Goal: Entertainment & Leisure: Consume media (video, audio)

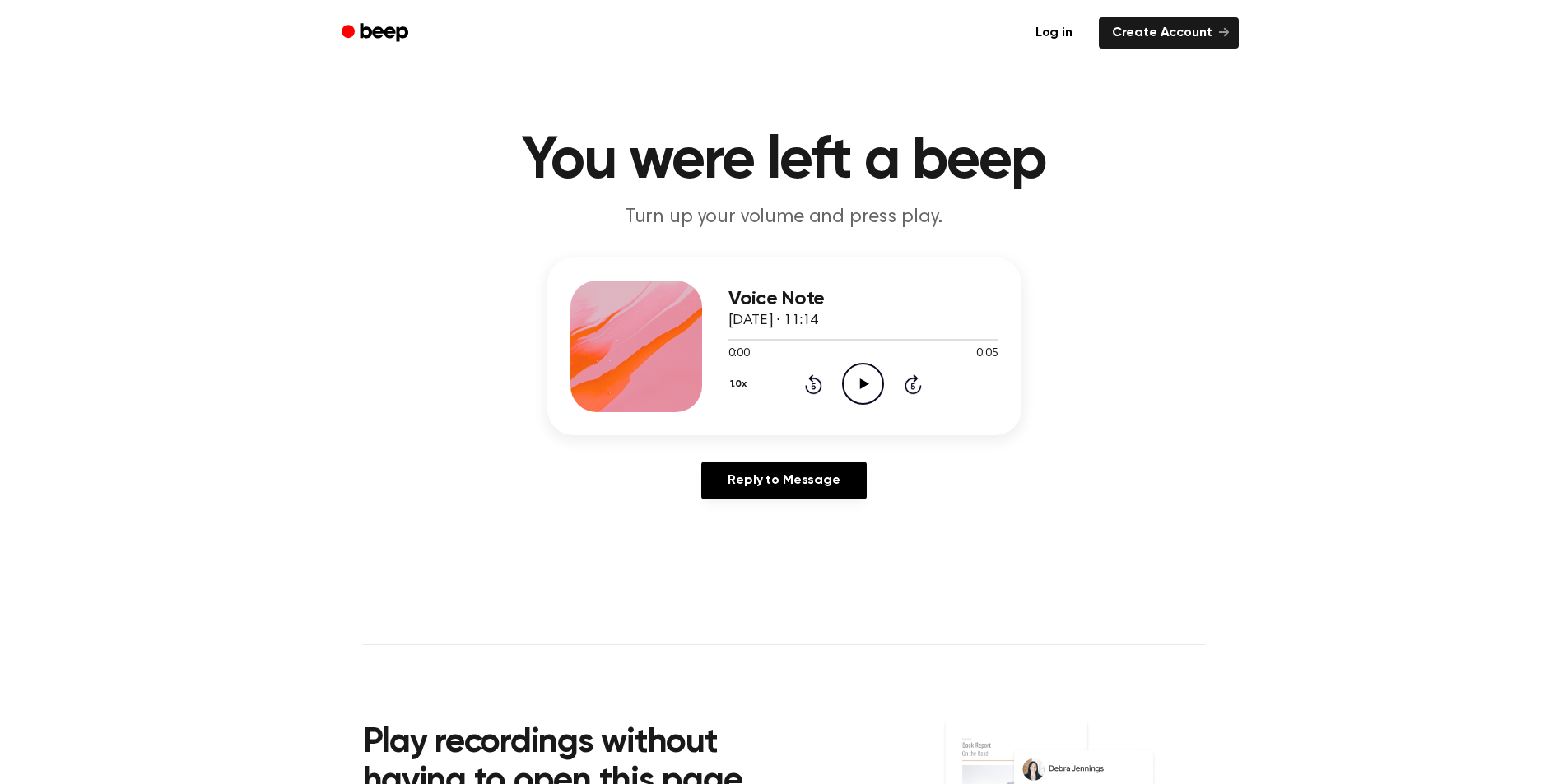
click at [853, 383] on icon "Play Audio" at bounding box center [863, 384] width 42 height 42
click at [872, 375] on icon "Play Audio" at bounding box center [863, 384] width 42 height 42
click at [872, 379] on icon "Play Audio" at bounding box center [863, 384] width 42 height 42
drag, startPoint x: 867, startPoint y: 386, endPoint x: 884, endPoint y: 355, distance: 35.4
click at [867, 385] on icon "Play Audio" at bounding box center [863, 384] width 42 height 42
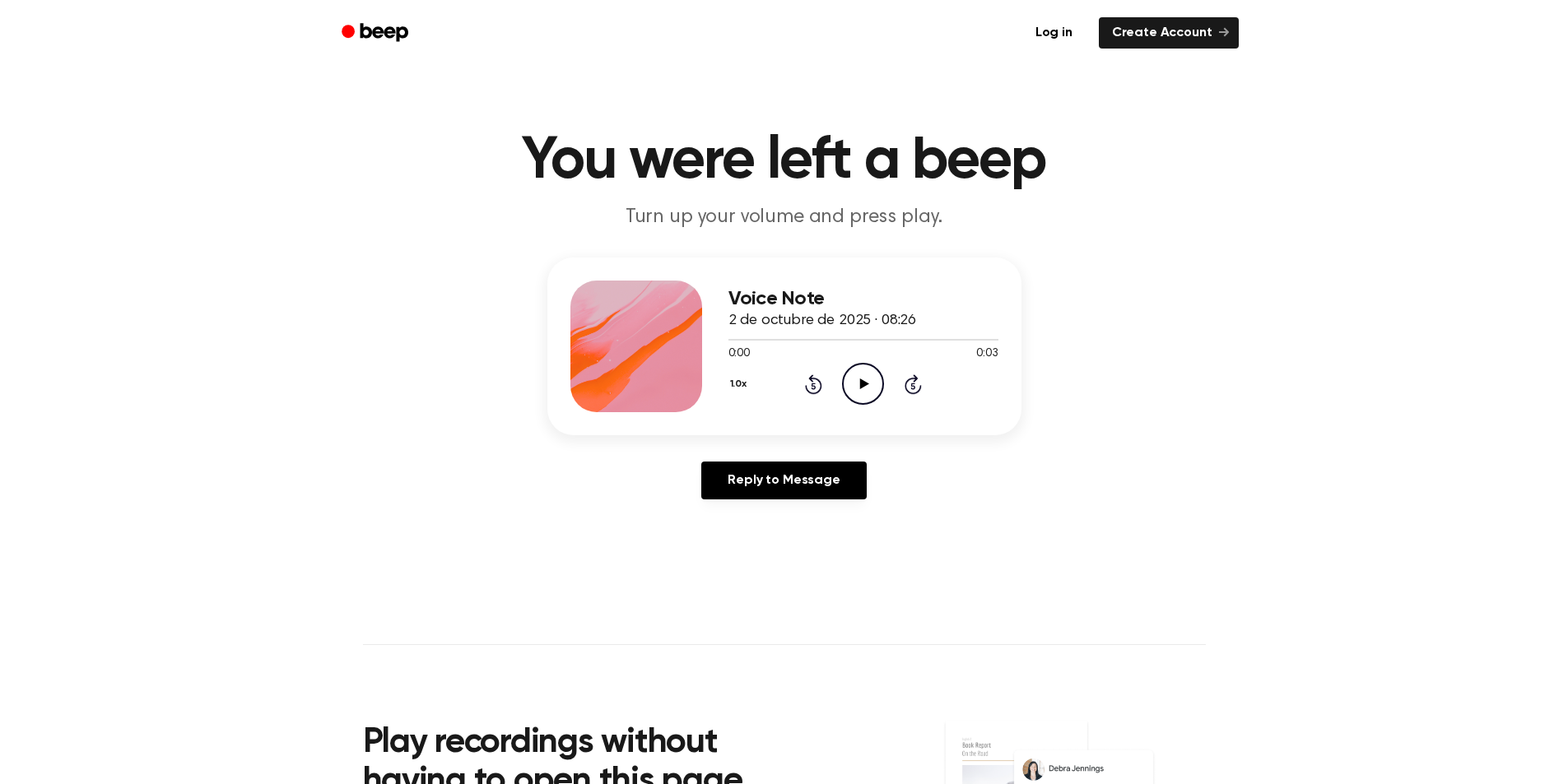
click at [866, 375] on icon "Play Audio" at bounding box center [863, 384] width 42 height 42
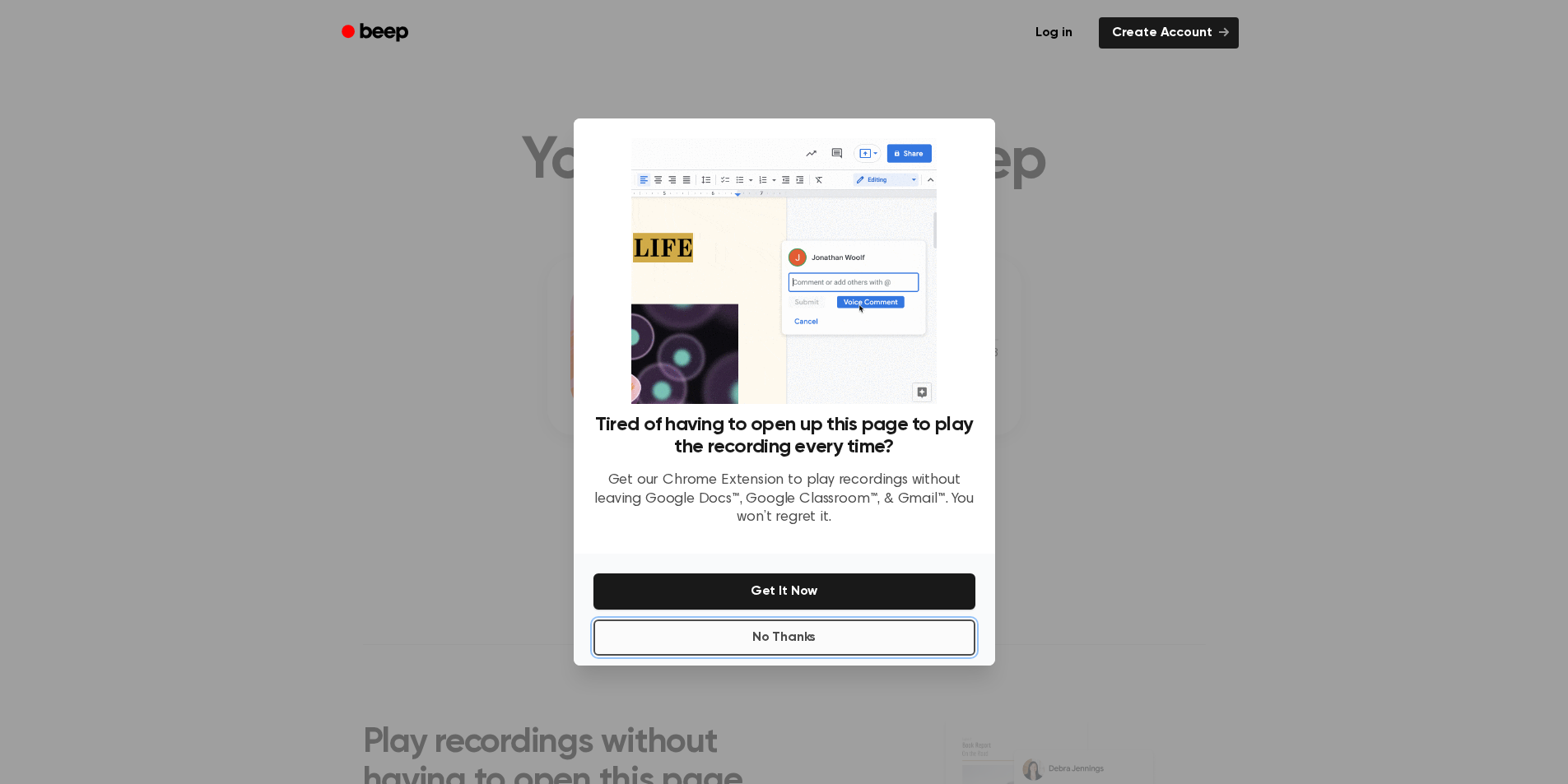
click at [886, 644] on button "No Thanks" at bounding box center [784, 637] width 382 height 36
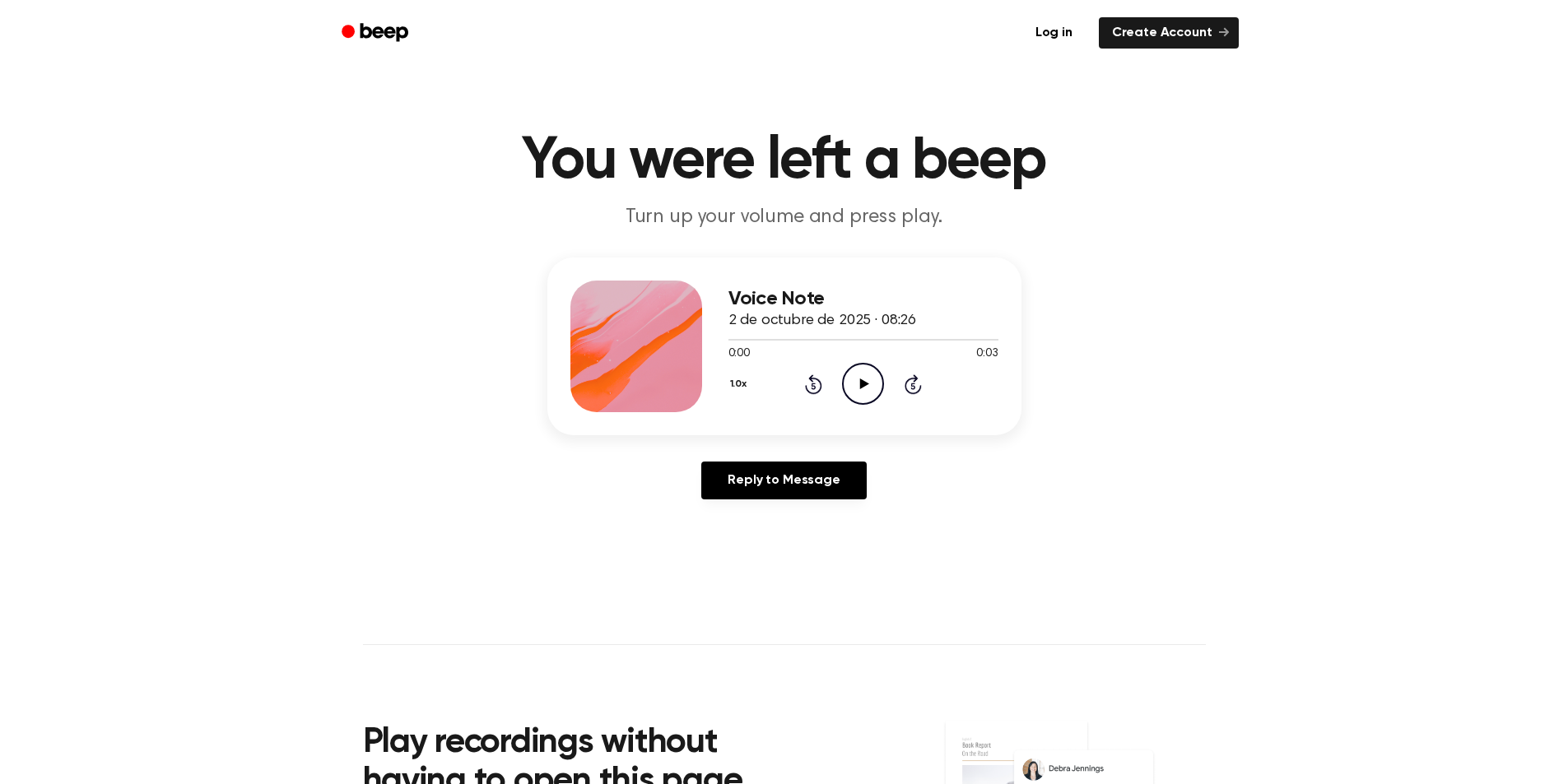
click at [866, 384] on icon at bounding box center [864, 384] width 9 height 10
click at [872, 380] on icon "Play Audio" at bounding box center [863, 384] width 42 height 42
click at [867, 365] on icon "Play Audio" at bounding box center [863, 384] width 42 height 42
click at [854, 395] on icon "Play Audio" at bounding box center [863, 384] width 42 height 42
